Goal: Task Accomplishment & Management: Manage account settings

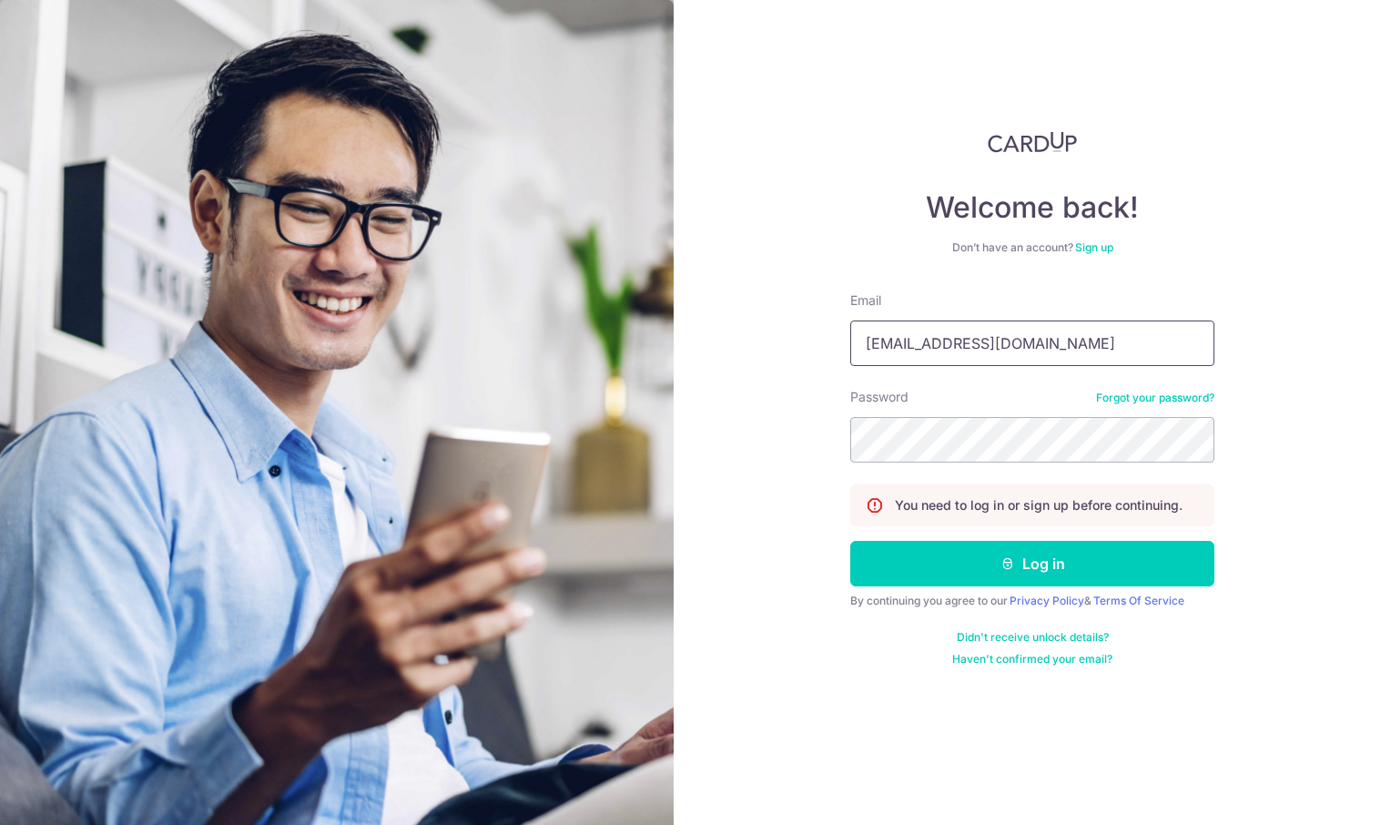
click at [985, 343] on input "meirongchen+ori@orientalremediesgroup.com" at bounding box center [1032, 343] width 364 height 46
type input "[EMAIL_ADDRESS][DOMAIN_NAME]"
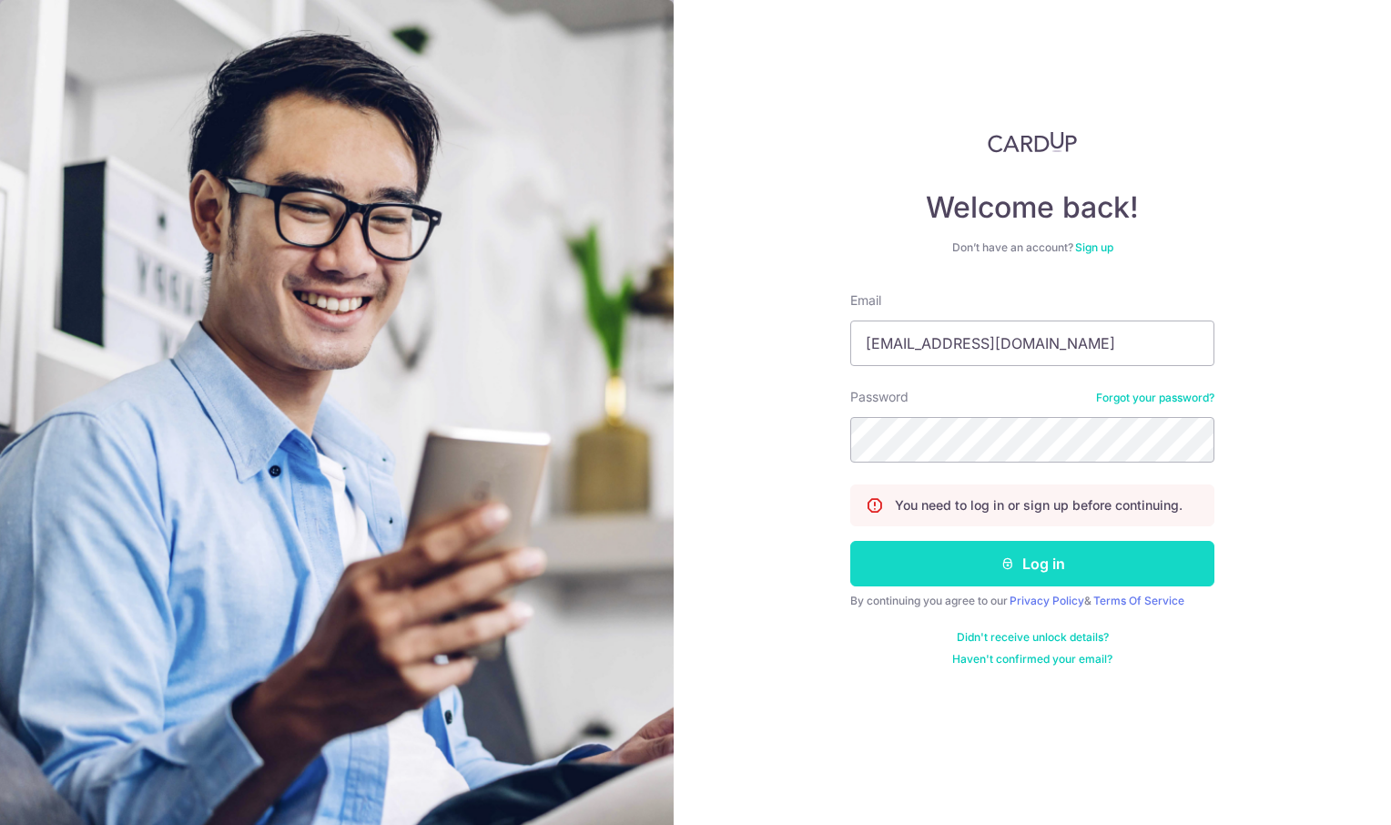
click at [1047, 583] on button "Log in" at bounding box center [1032, 564] width 364 height 46
